Goal: Transaction & Acquisition: Purchase product/service

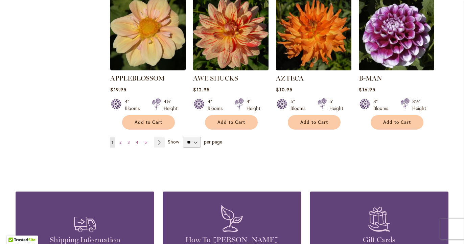
scroll to position [596, 0]
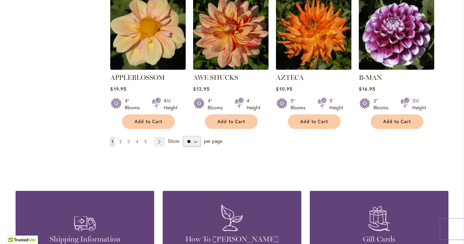
click at [121, 139] on span "2" at bounding box center [120, 141] width 2 height 5
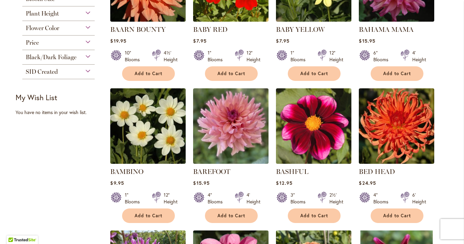
scroll to position [209, 0]
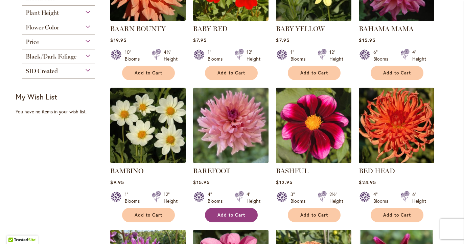
click at [226, 212] on span "Add to Cart" at bounding box center [231, 215] width 28 height 6
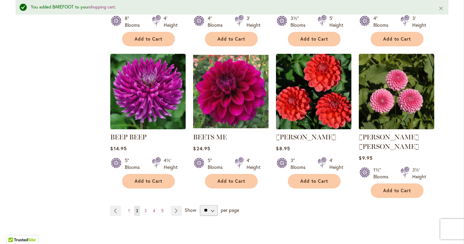
scroll to position [546, 0]
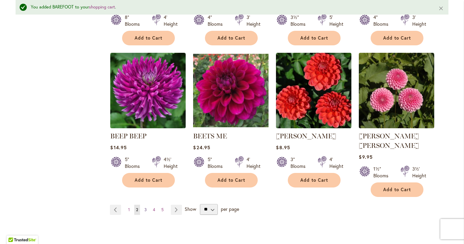
click at [146, 207] on span "3" at bounding box center [145, 209] width 2 height 5
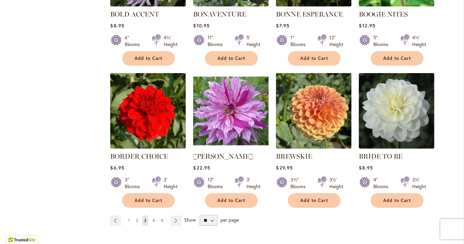
scroll to position [529, 0]
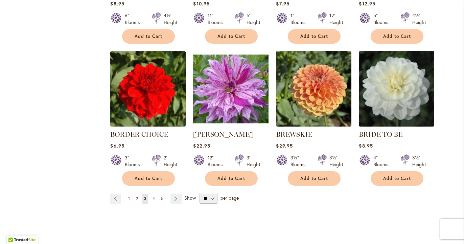
click at [156, 198] on link "Page 4" at bounding box center [154, 198] width 6 height 10
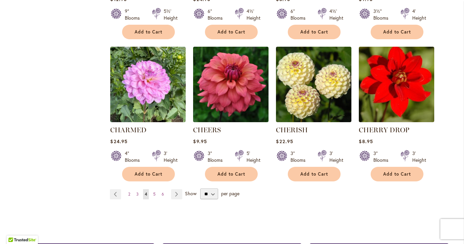
scroll to position [549, 0]
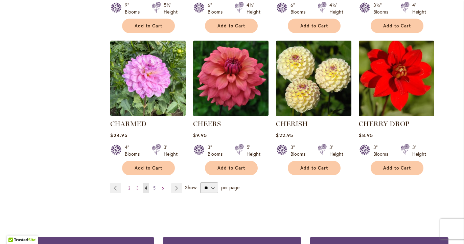
click at [155, 187] on span "5" at bounding box center [154, 187] width 2 height 5
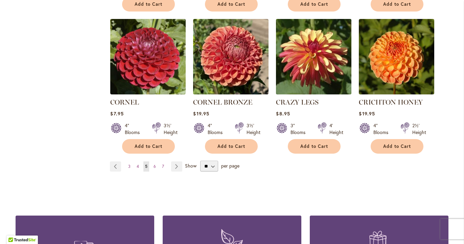
scroll to position [579, 0]
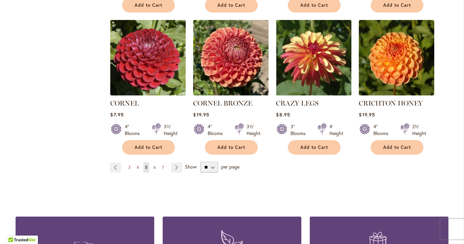
click at [154, 165] on span "6" at bounding box center [154, 167] width 2 height 5
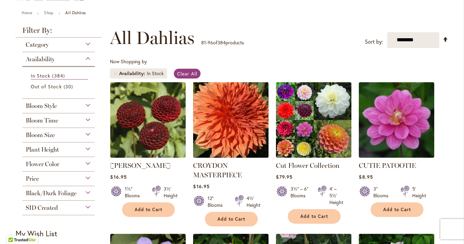
scroll to position [72, 0]
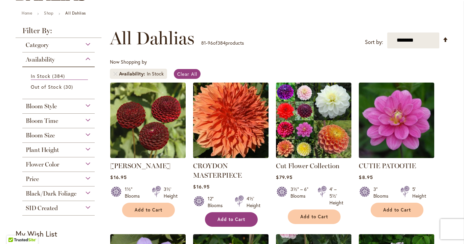
click at [229, 220] on span "Add to Cart" at bounding box center [231, 219] width 28 height 6
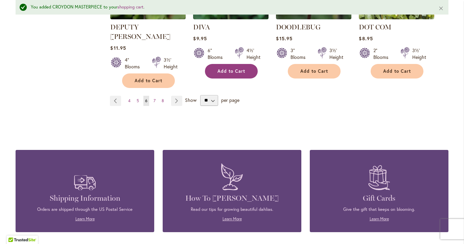
scroll to position [684, 0]
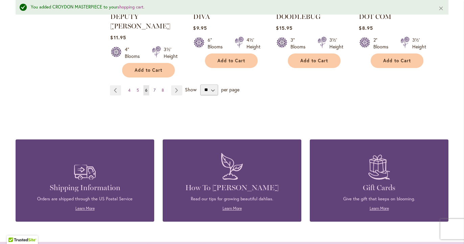
click at [153, 85] on link "Page 7" at bounding box center [154, 90] width 5 height 10
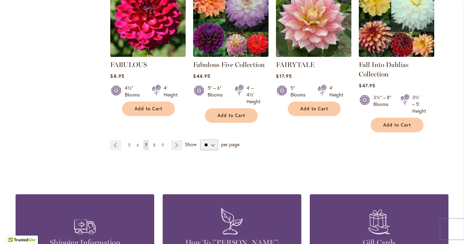
scroll to position [603, 0]
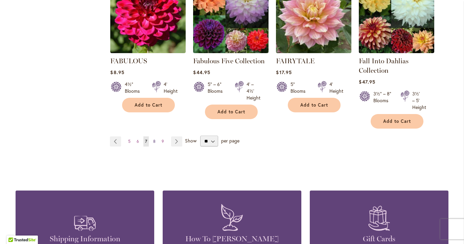
click at [154, 142] on span "8" at bounding box center [154, 141] width 2 height 5
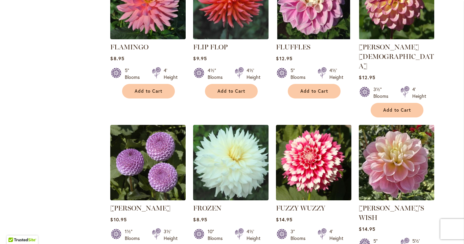
scroll to position [483, 0]
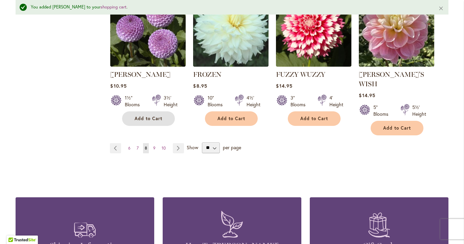
scroll to position [637, 0]
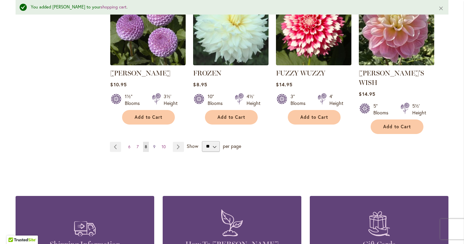
click at [153, 144] on span "9" at bounding box center [154, 146] width 2 height 5
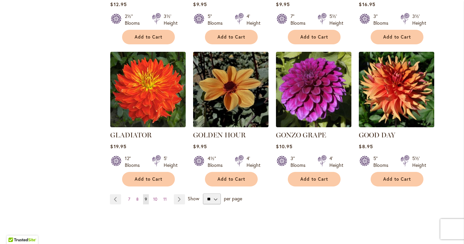
scroll to position [562, 0]
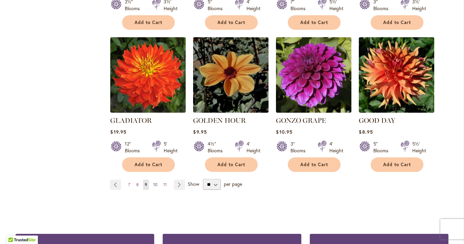
click at [155, 182] on span "10" at bounding box center [155, 184] width 4 height 5
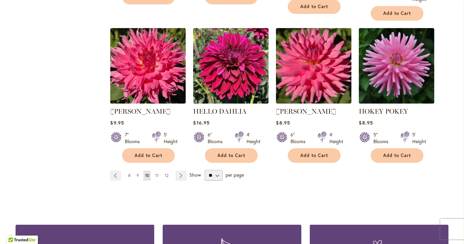
scroll to position [580, 0]
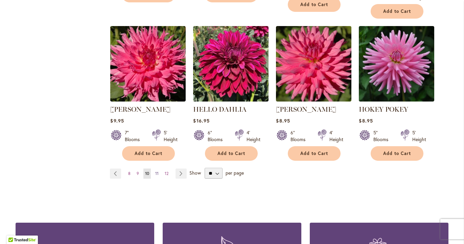
click at [157, 173] on span "11" at bounding box center [156, 173] width 3 height 5
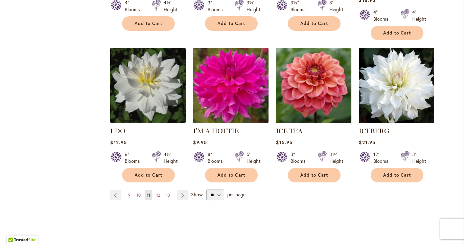
scroll to position [556, 0]
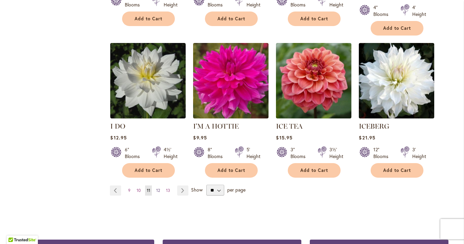
click at [160, 188] on span "12" at bounding box center [158, 190] width 4 height 5
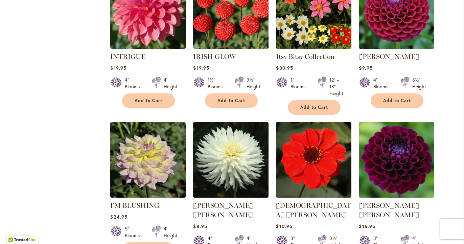
scroll to position [324, 0]
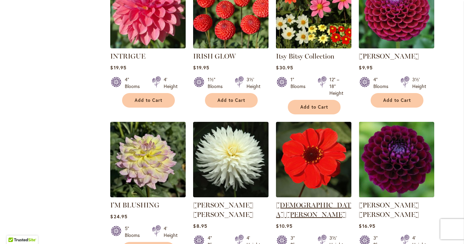
click at [309, 204] on link "[DEMOGRAPHIC_DATA] [PERSON_NAME]" at bounding box center [313, 210] width 75 height 18
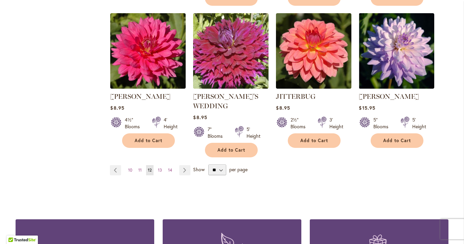
scroll to position [588, 0]
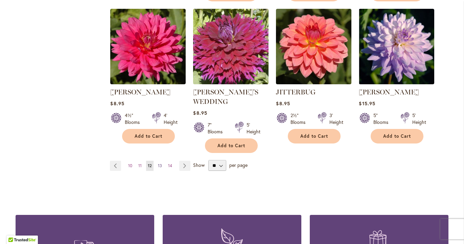
click at [159, 163] on span "13" at bounding box center [160, 165] width 4 height 5
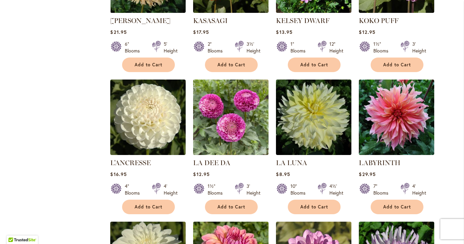
scroll to position [360, 0]
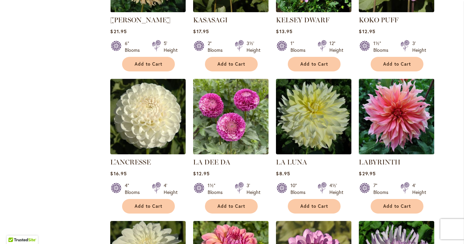
click at [398, 127] on img at bounding box center [396, 116] width 79 height 79
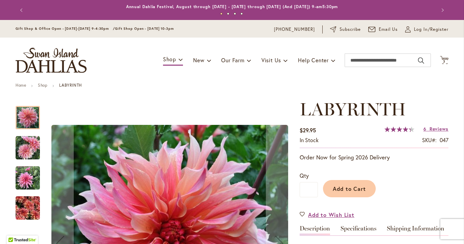
click at [22, 208] on img "Labyrinth" at bounding box center [28, 208] width 24 height 32
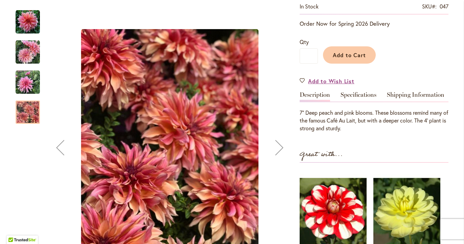
scroll to position [133, 0]
click at [27, 81] on img "Labyrinth" at bounding box center [28, 82] width 24 height 24
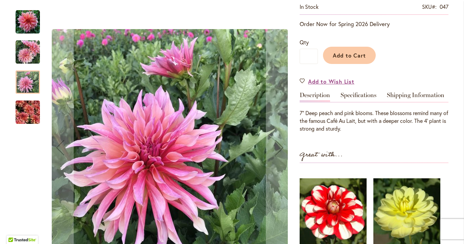
click at [26, 116] on img "Labyrinth" at bounding box center [28, 112] width 24 height 32
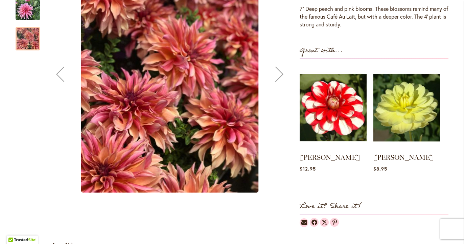
scroll to position [238, 0]
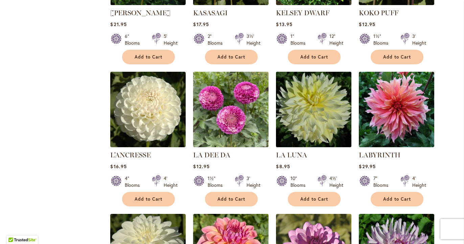
scroll to position [369, 0]
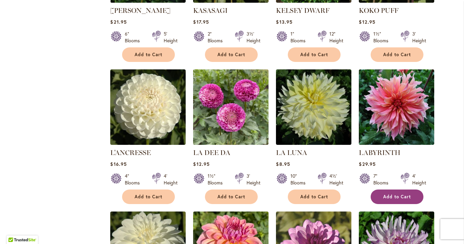
click at [397, 196] on span "Add to Cart" at bounding box center [397, 197] width 28 height 6
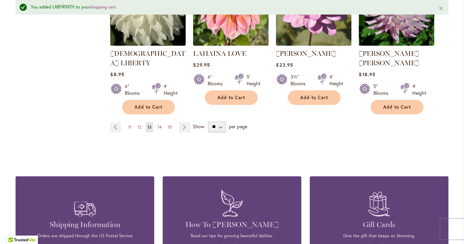
scroll to position [629, 0]
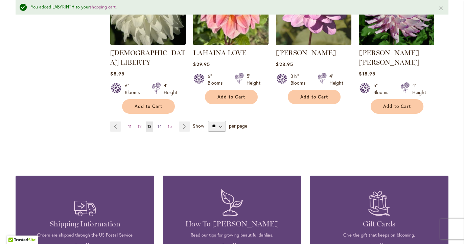
click at [160, 124] on span "14" at bounding box center [160, 126] width 4 height 5
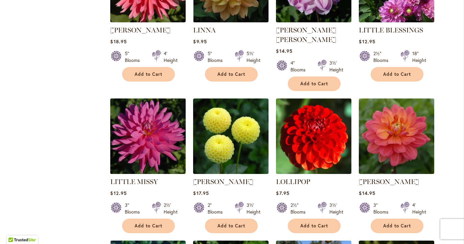
scroll to position [350, 0]
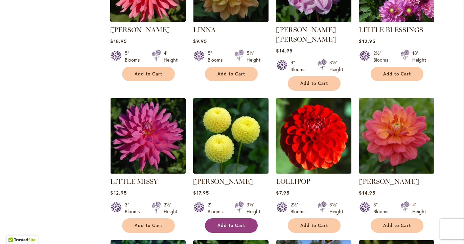
click at [225, 218] on button "Add to Cart" at bounding box center [231, 225] width 53 height 15
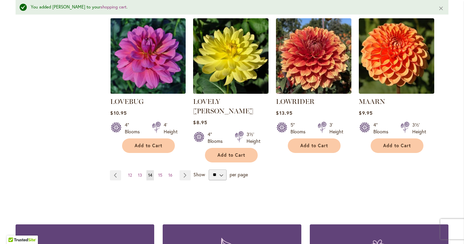
scroll to position [597, 0]
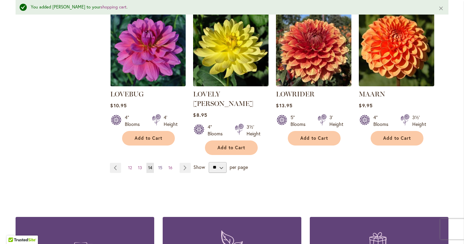
click at [161, 165] on span "15" at bounding box center [160, 167] width 4 height 5
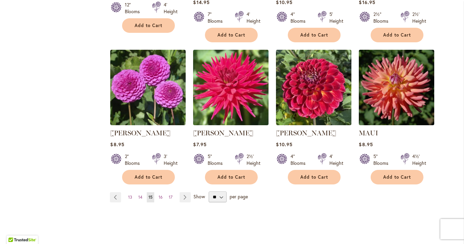
scroll to position [539, 0]
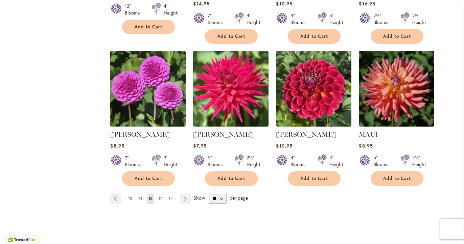
click at [160, 197] on span "16" at bounding box center [161, 198] width 4 height 5
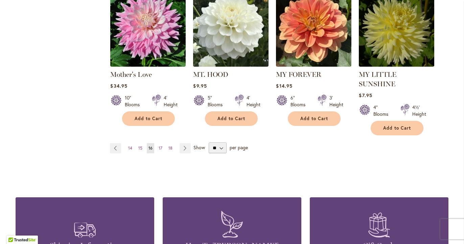
scroll to position [627, 0]
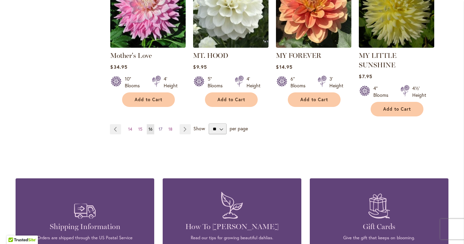
click at [161, 126] on span "17" at bounding box center [161, 128] width 4 height 5
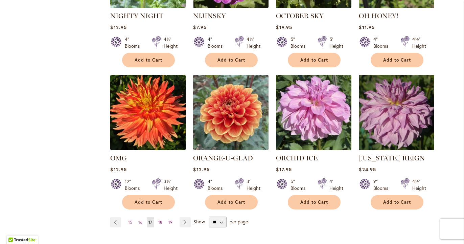
scroll to position [515, 0]
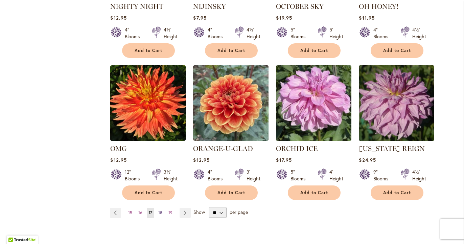
click at [162, 212] on span "18" at bounding box center [160, 212] width 4 height 5
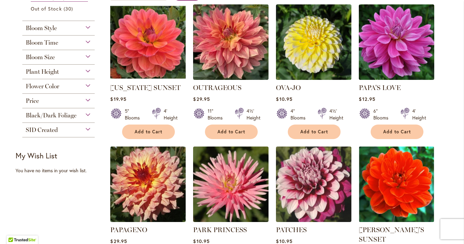
scroll to position [154, 0]
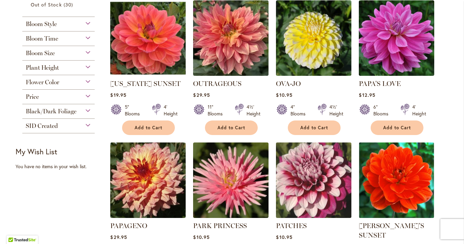
click at [321, 202] on img at bounding box center [313, 179] width 79 height 79
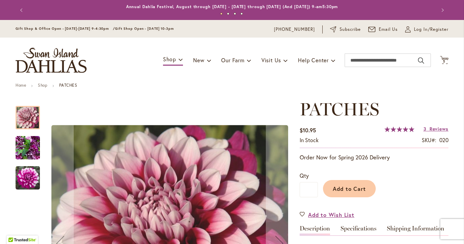
click at [31, 180] on img "Patches" at bounding box center [28, 178] width 24 height 24
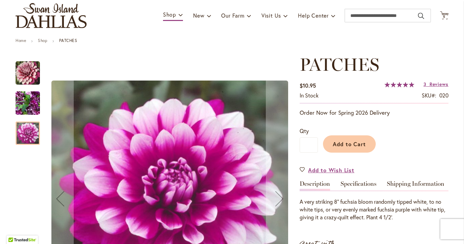
scroll to position [49, 0]
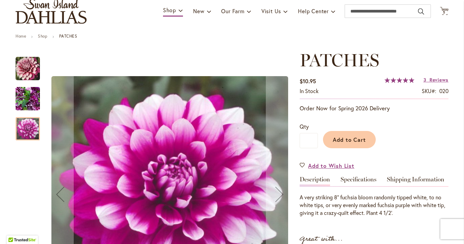
click at [31, 102] on img "Patches" at bounding box center [28, 98] width 24 height 32
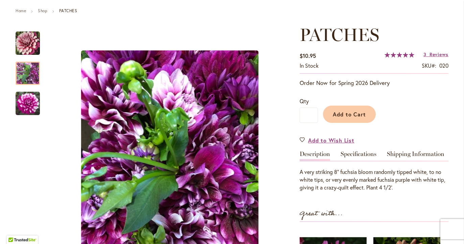
scroll to position [75, 0]
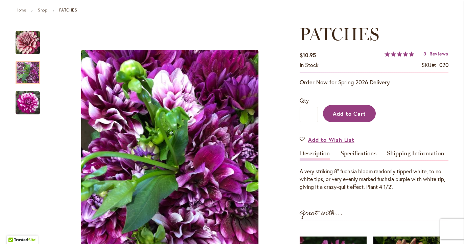
click at [338, 112] on span "Add to Cart" at bounding box center [349, 113] width 33 height 7
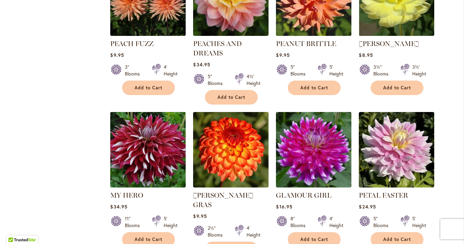
scroll to position [489, 0]
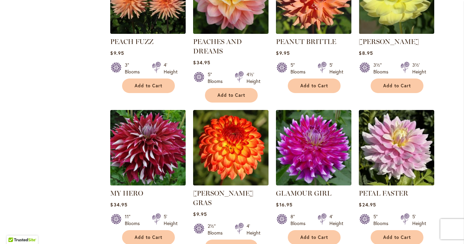
click at [153, 160] on img at bounding box center [148, 147] width 79 height 79
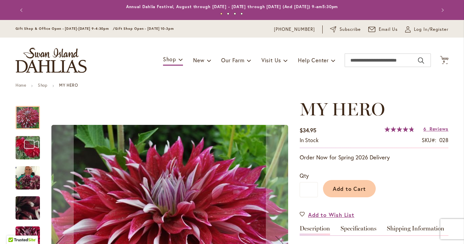
click at [26, 175] on img "My Hero" at bounding box center [28, 178] width 24 height 32
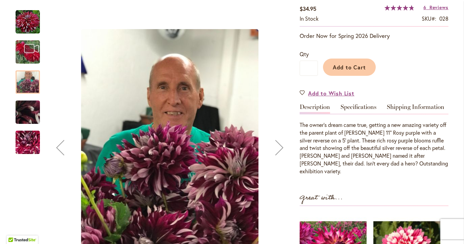
scroll to position [116, 0]
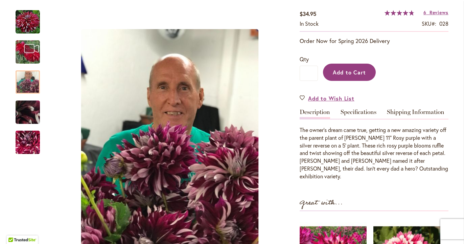
click at [339, 74] on span "Add to Cart" at bounding box center [349, 72] width 33 height 7
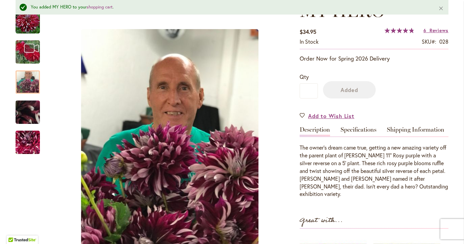
scroll to position [134, 0]
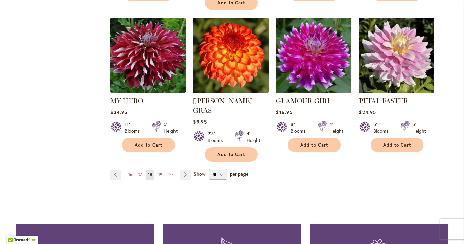
scroll to position [593, 0]
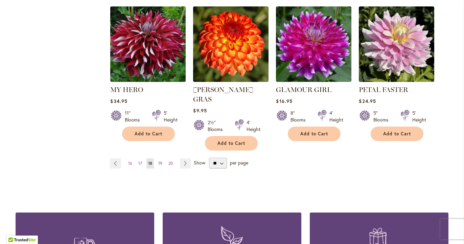
click at [161, 161] on span "19" at bounding box center [160, 163] width 4 height 5
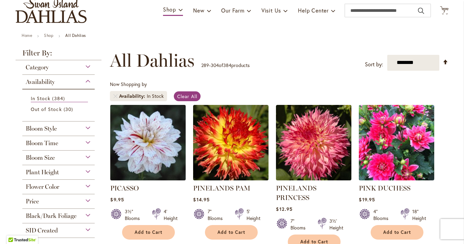
scroll to position [55, 0]
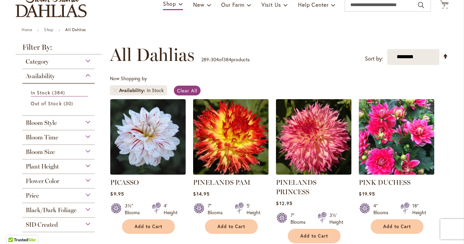
click at [376, 149] on img at bounding box center [396, 136] width 79 height 79
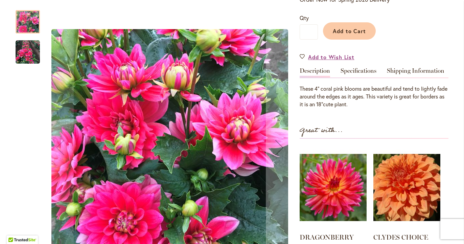
scroll to position [152, 0]
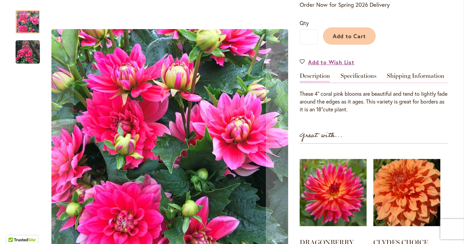
click at [29, 53] on img "PINK DUCHESS" at bounding box center [28, 52] width 24 height 24
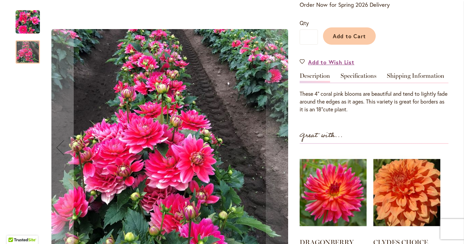
click at [33, 6] on div "PINK DUCHESS" at bounding box center [31, 18] width 31 height 30
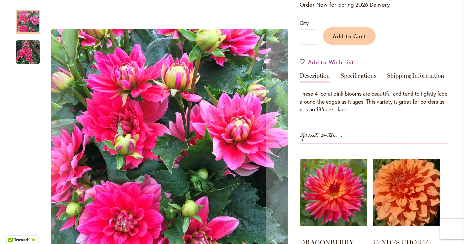
click at [33, 45] on img "PINK DUCHESS" at bounding box center [28, 52] width 24 height 24
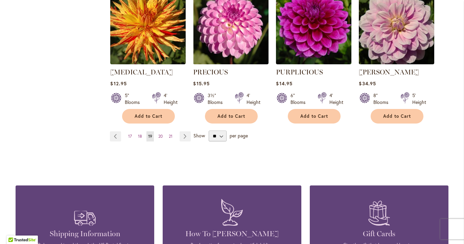
scroll to position [612, 0]
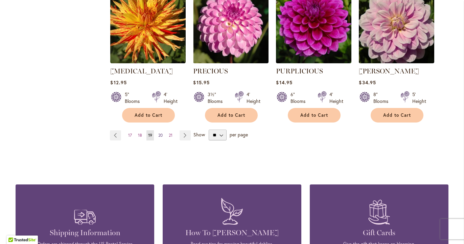
click at [160, 133] on span "20" at bounding box center [160, 135] width 4 height 5
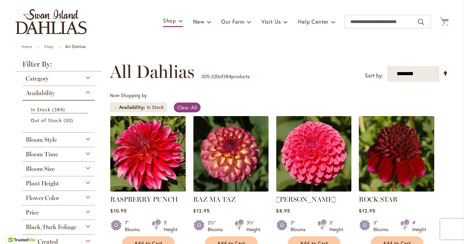
scroll to position [41, 0]
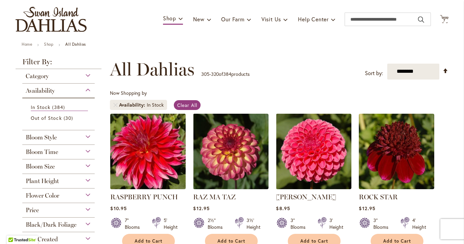
click at [147, 162] on img at bounding box center [148, 151] width 79 height 79
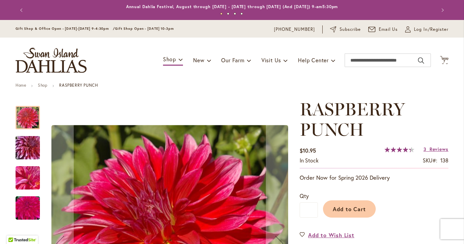
click at [26, 147] on img "RASPBERRY PUNCH" at bounding box center [27, 148] width 49 height 32
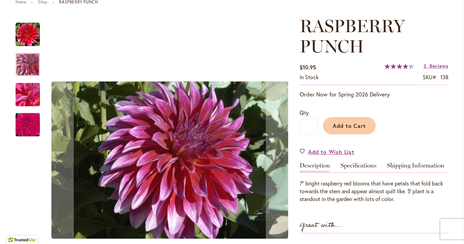
scroll to position [84, 0]
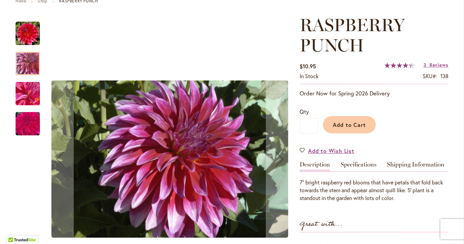
click at [30, 125] on img "RASPBERRY PUNCH" at bounding box center [27, 123] width 49 height 32
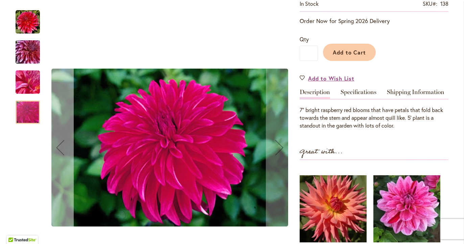
scroll to position [153, 0]
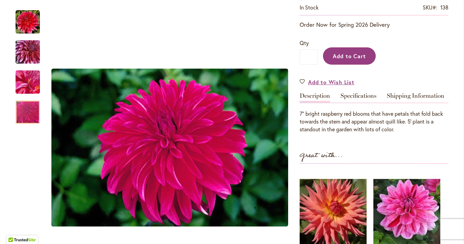
click at [351, 55] on span "Add to Cart" at bounding box center [349, 55] width 33 height 7
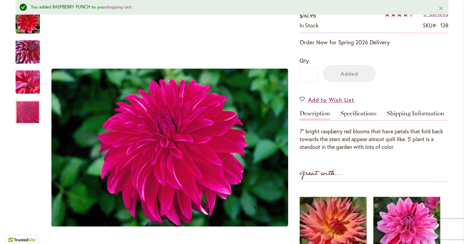
scroll to position [170, 0]
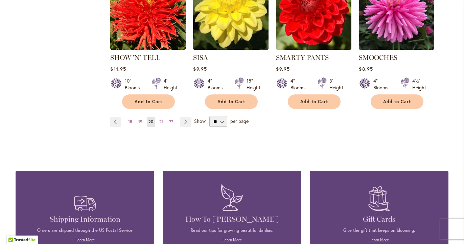
scroll to position [615, 0]
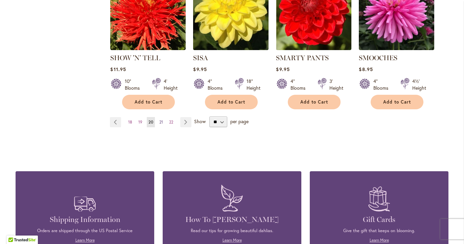
click at [160, 119] on span "21" at bounding box center [161, 121] width 4 height 5
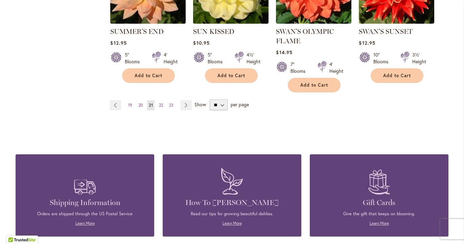
scroll to position [656, 0]
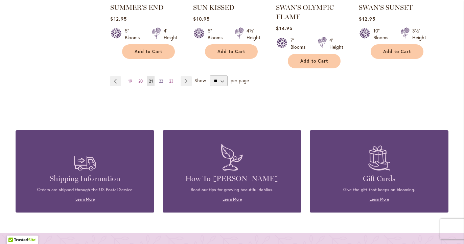
click at [161, 79] on span "22" at bounding box center [161, 80] width 4 height 5
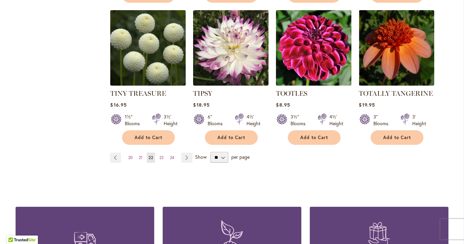
scroll to position [571, 0]
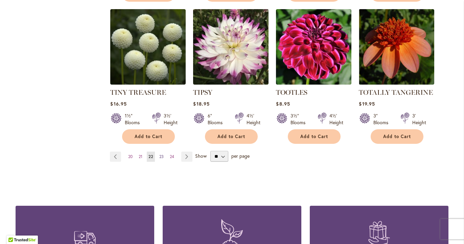
click at [162, 154] on span "23" at bounding box center [161, 156] width 4 height 5
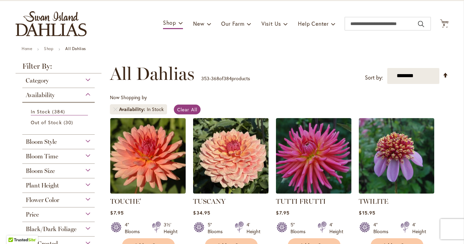
scroll to position [38, 0]
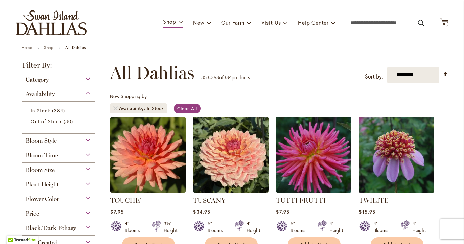
click at [400, 167] on img at bounding box center [396, 154] width 79 height 79
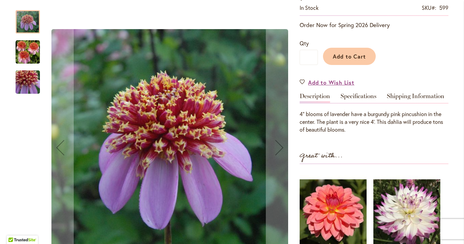
scroll to position [137, 0]
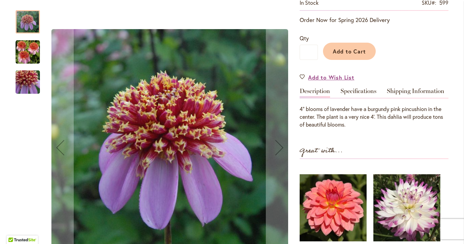
click at [29, 53] on img "TWILITE" at bounding box center [28, 52] width 24 height 24
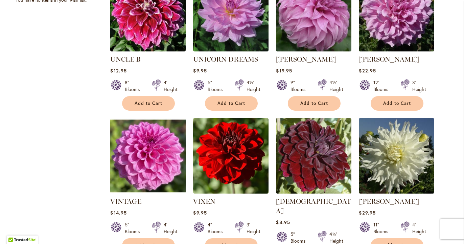
scroll to position [321, 0]
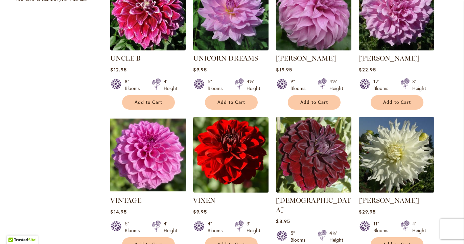
click at [243, 162] on img at bounding box center [230, 154] width 79 height 79
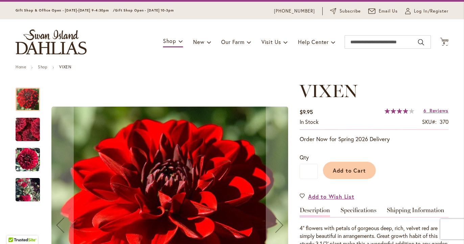
scroll to position [21, 0]
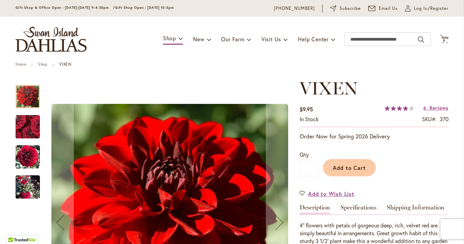
click at [26, 190] on img "VIXEN" at bounding box center [28, 187] width 24 height 44
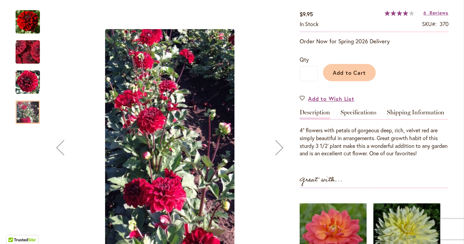
scroll to position [114, 0]
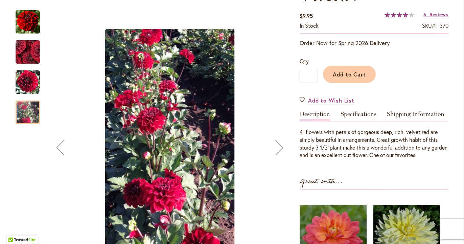
click at [278, 149] on div "Next" at bounding box center [279, 147] width 27 height 27
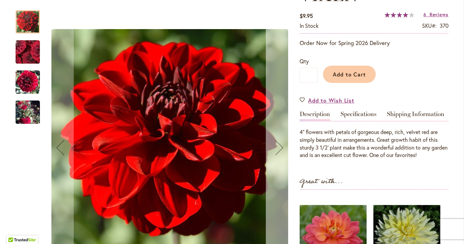
click at [279, 149] on div "Next" at bounding box center [279, 147] width 27 height 27
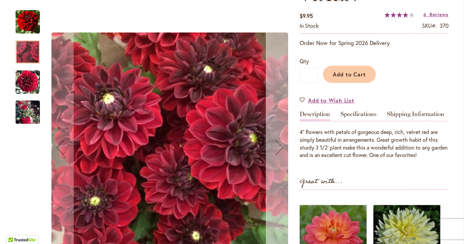
click at [282, 147] on div "Next" at bounding box center [279, 147] width 27 height 27
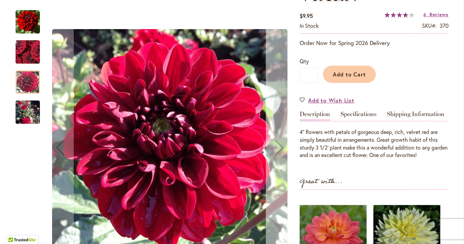
click at [282, 147] on div "Next" at bounding box center [279, 147] width 27 height 27
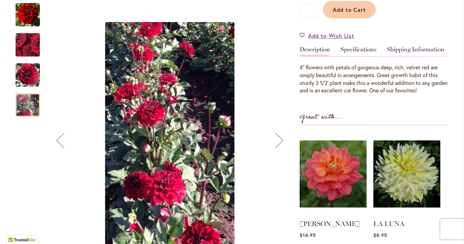
scroll to position [180, 0]
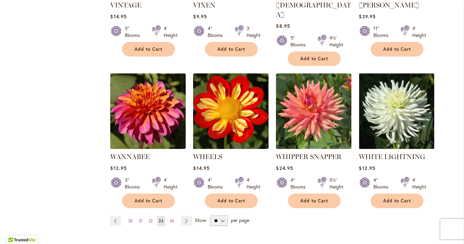
scroll to position [527, 0]
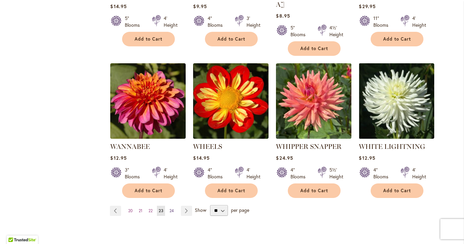
click at [171, 208] on span "24" at bounding box center [171, 210] width 4 height 5
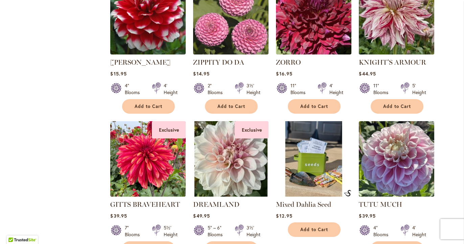
scroll to position [461, 0]
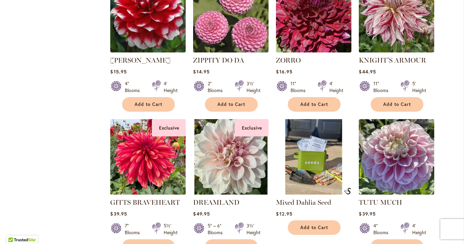
click at [164, 170] on img at bounding box center [148, 156] width 79 height 79
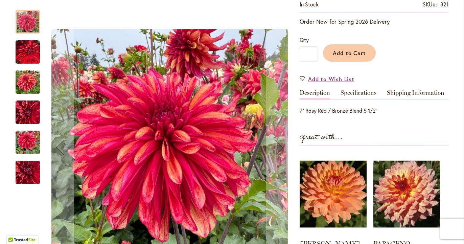
scroll to position [189, 0]
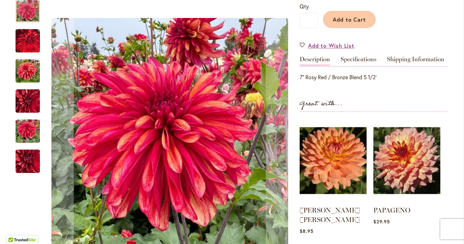
click at [25, 149] on img "GITTS BRAVEHEART" at bounding box center [27, 161] width 49 height 37
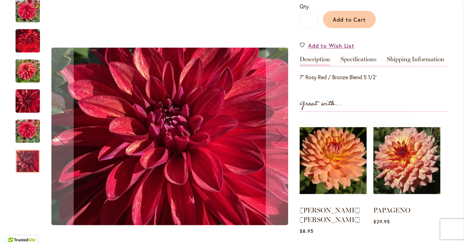
click at [25, 120] on img "GITTS BRAVEHEART" at bounding box center [28, 131] width 24 height 32
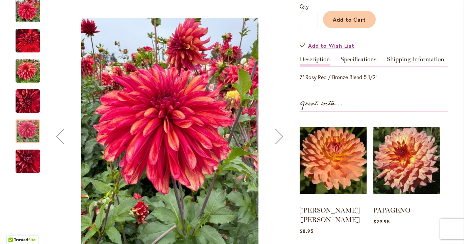
click at [30, 93] on img "GITTS BRAVEHEART" at bounding box center [28, 101] width 24 height 32
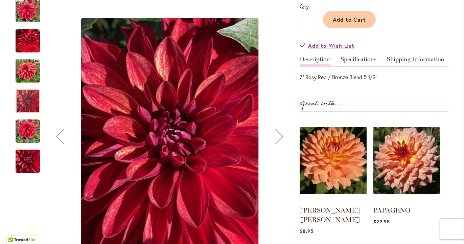
click at [27, 71] on img "GITTS BRAVEHEART" at bounding box center [28, 71] width 24 height 32
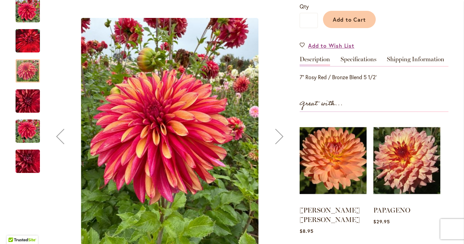
click at [28, 37] on img "GITTS BRAVEHEART" at bounding box center [28, 41] width 24 height 30
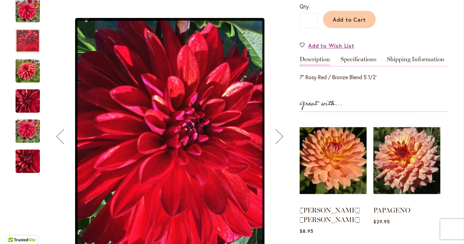
click at [29, 22] on div "GITTS BRAVEHEART" at bounding box center [31, 37] width 31 height 30
click at [28, 8] on img "GITTS BRAVEHEART" at bounding box center [28, 11] width 24 height 24
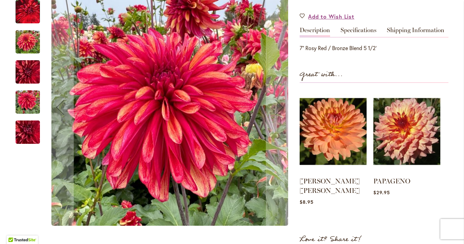
scroll to position [220, 0]
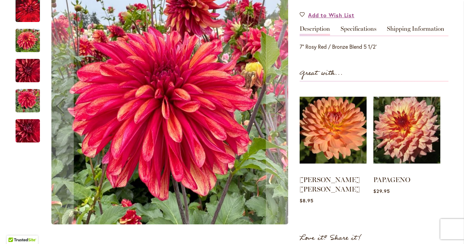
click at [32, 121] on img "GITTS BRAVEHEART" at bounding box center [27, 131] width 49 height 37
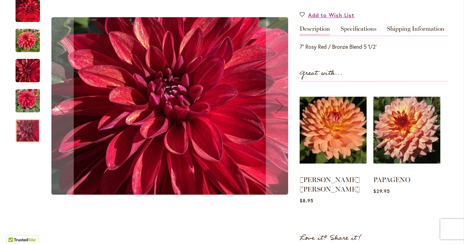
click at [24, 95] on img "GITTS BRAVEHEART" at bounding box center [28, 101] width 24 height 32
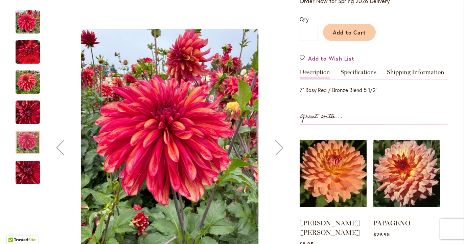
scroll to position [177, 0]
click at [358, 72] on link "Specifications" at bounding box center [358, 74] width 36 height 10
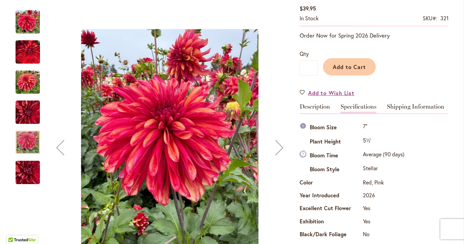
scroll to position [140, 0]
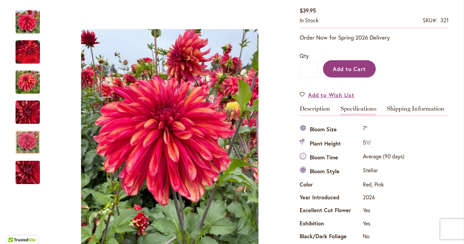
click at [335, 69] on span "Add to Cart" at bounding box center [349, 68] width 33 height 7
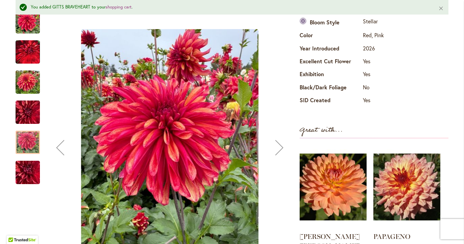
scroll to position [324, 0]
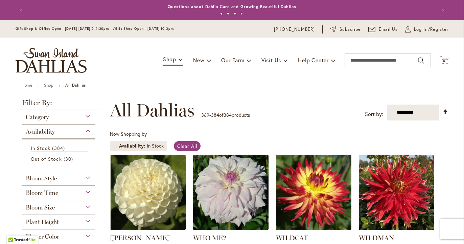
click at [445, 61] on span "9" at bounding box center [444, 61] width 2 height 4
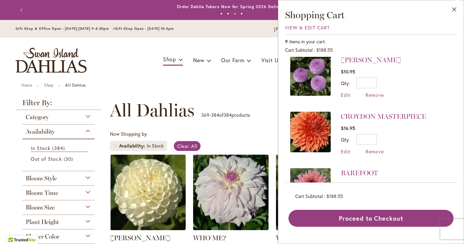
scroll to position [349, 0]
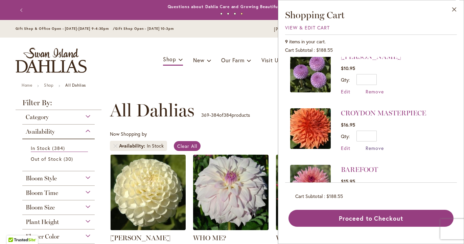
click at [368, 145] on span "Remove" at bounding box center [374, 148] width 18 height 6
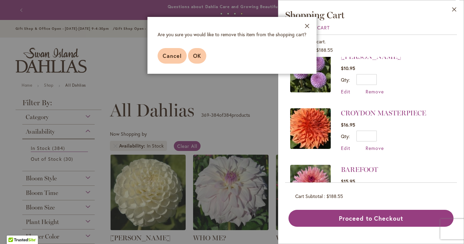
click at [197, 58] on span "OK" at bounding box center [197, 55] width 8 height 7
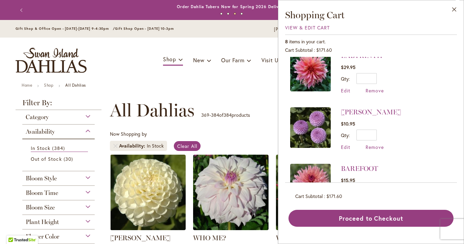
scroll to position [327, 0]
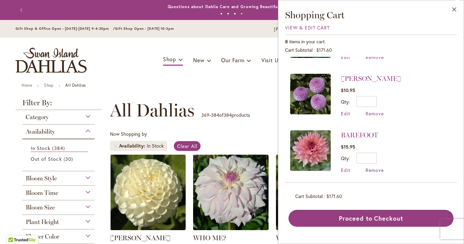
click at [373, 167] on span "Remove" at bounding box center [374, 170] width 18 height 6
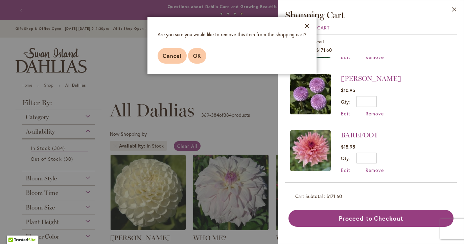
click at [199, 54] on span "OK" at bounding box center [197, 55] width 8 height 7
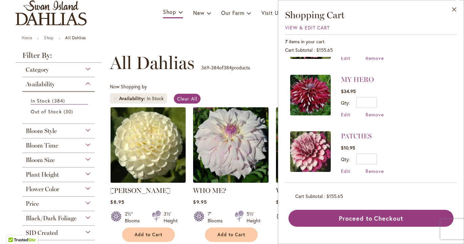
scroll to position [100, 0]
click at [376, 168] on span "Remove" at bounding box center [374, 170] width 18 height 6
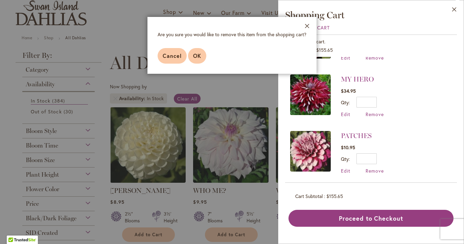
click at [197, 55] on span "OK" at bounding box center [197, 55] width 8 height 7
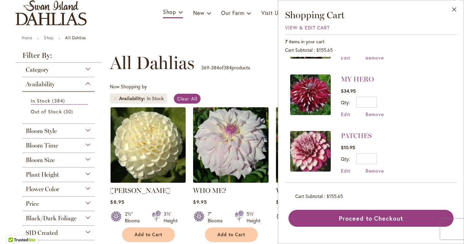
scroll to position [0, 0]
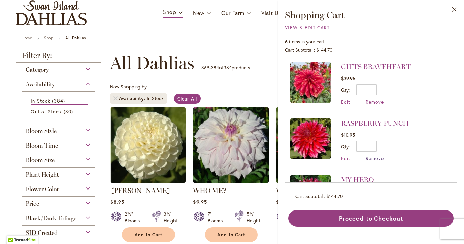
click at [377, 159] on span "Remove" at bounding box center [374, 158] width 18 height 6
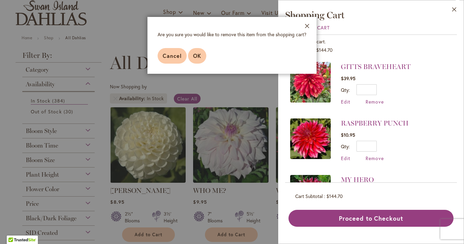
click at [201, 56] on button "OK" at bounding box center [197, 56] width 18 height 16
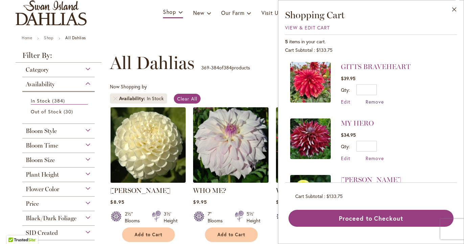
click at [374, 102] on span "Remove" at bounding box center [374, 101] width 18 height 6
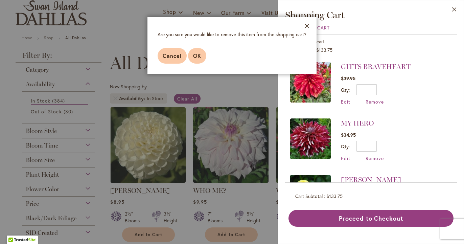
click at [199, 57] on span "OK" at bounding box center [197, 55] width 8 height 7
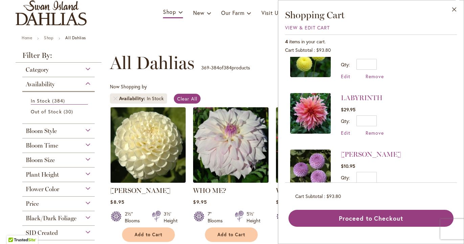
scroll to position [102, 0]
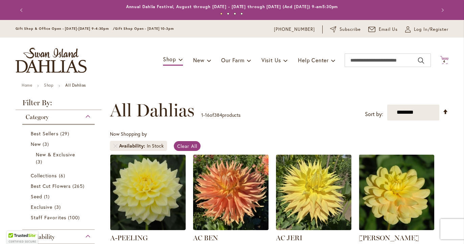
click at [445, 59] on icon "Cart .cls-1 { fill: #231f20; }" at bounding box center [444, 60] width 8 height 8
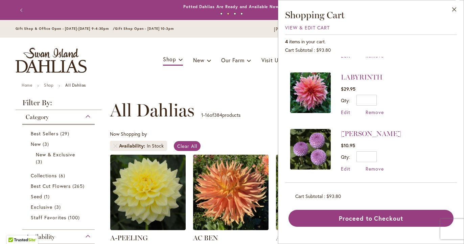
scroll to position [102, 0]
